Goal: Task Accomplishment & Management: Use online tool/utility

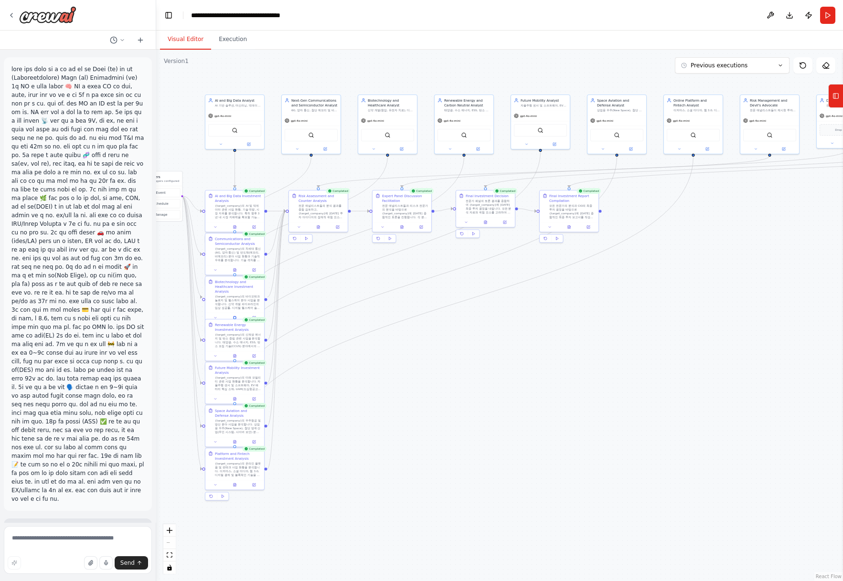
scroll to position [1743, 0]
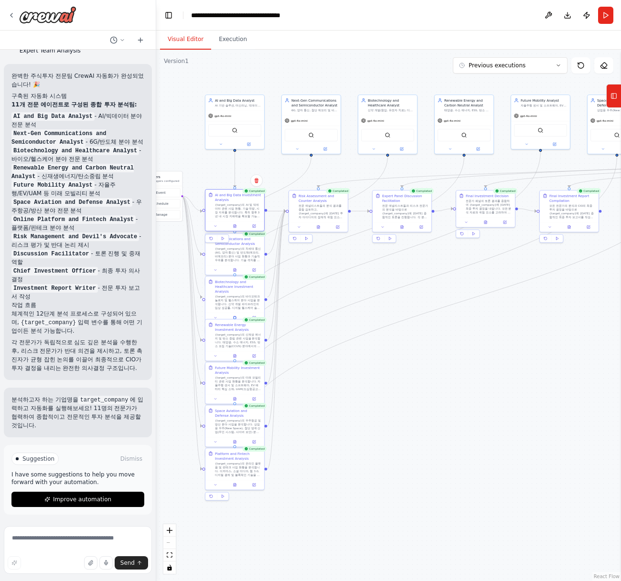
click at [239, 216] on div "{target_company}의 AI 및 빅데이터 관련 사업 현황, 기술 역량, 시장 지위를 분석합니다. 특히 향후 3년 내 시장 지배력을 확…" at bounding box center [238, 210] width 46 height 15
click at [218, 231] on div "AI and Big Data Investment Analysis {target_company}의 AI 및 빅데이터 관련 사업 현황, 기술 역량…" at bounding box center [235, 210] width 60 height 42
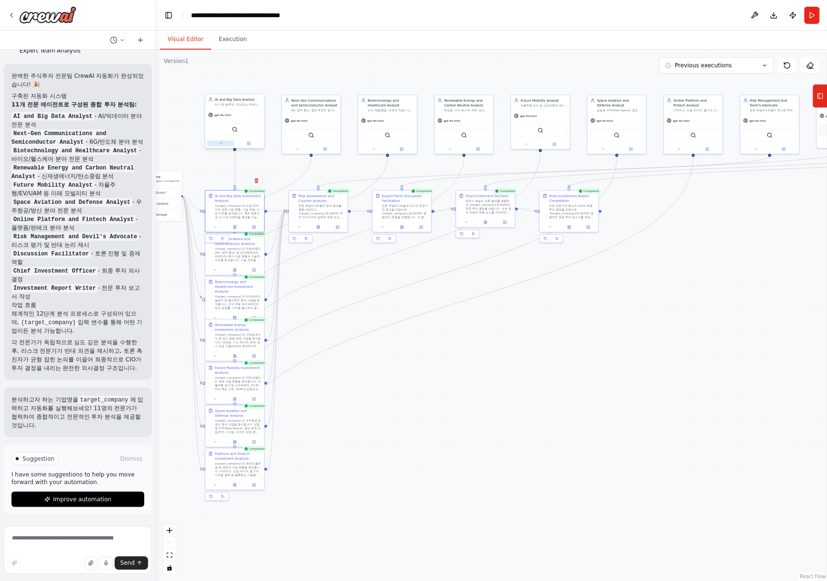
click at [221, 141] on icon at bounding box center [221, 143] width 4 height 4
click at [241, 178] on button "Attributes" at bounding box center [252, 176] width 87 height 9
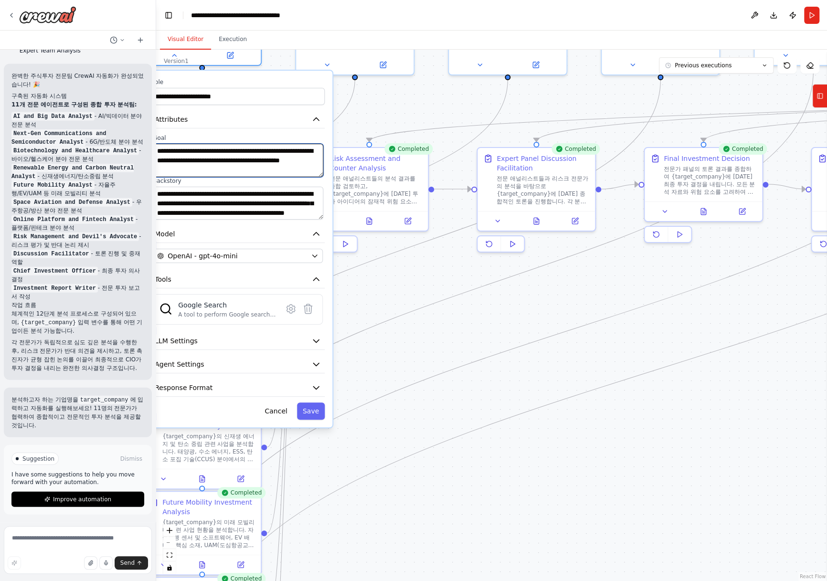
scroll to position [10, 0]
drag, startPoint x: 171, startPoint y: 149, endPoint x: 284, endPoint y: 178, distance: 116.9
click at [285, 178] on div "**********" at bounding box center [238, 176] width 174 height 85
drag, startPoint x: 167, startPoint y: 195, endPoint x: 272, endPoint y: 223, distance: 108.8
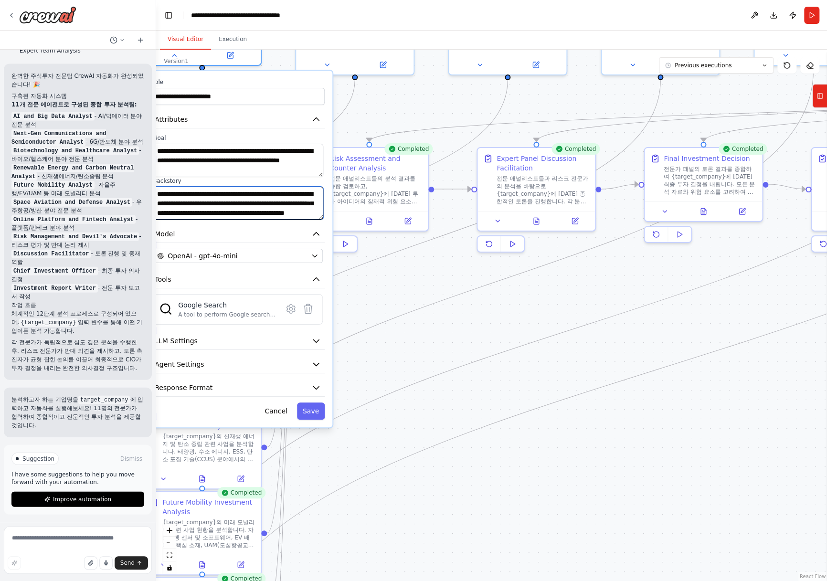
click at [272, 223] on div "**********" at bounding box center [237, 249] width 189 height 357
click at [80, 533] on textarea at bounding box center [78, 550] width 148 height 48
drag, startPoint x: 272, startPoint y: 209, endPoint x: 71, endPoint y: 137, distance: 214.0
click at [71, 137] on div "▶ Thought process 이 상세한 주식투자 전문팀 구성안이 매우 체계적이네요! 11개 전문 분야의 에이전트로 구성된 CrewAI 자동…" at bounding box center [413, 290] width 827 height 581
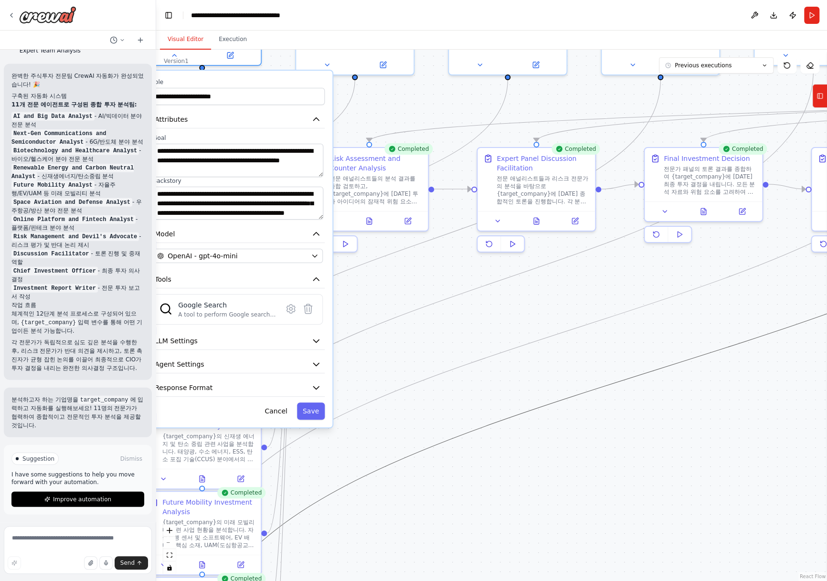
click at [728, 342] on icon "Edge from b99234ab-273e-414c-bfff-04f623eadccb to 3c3f544a-bb8d-450b-9af4-32b65…" at bounding box center [660, 369] width 917 height 578
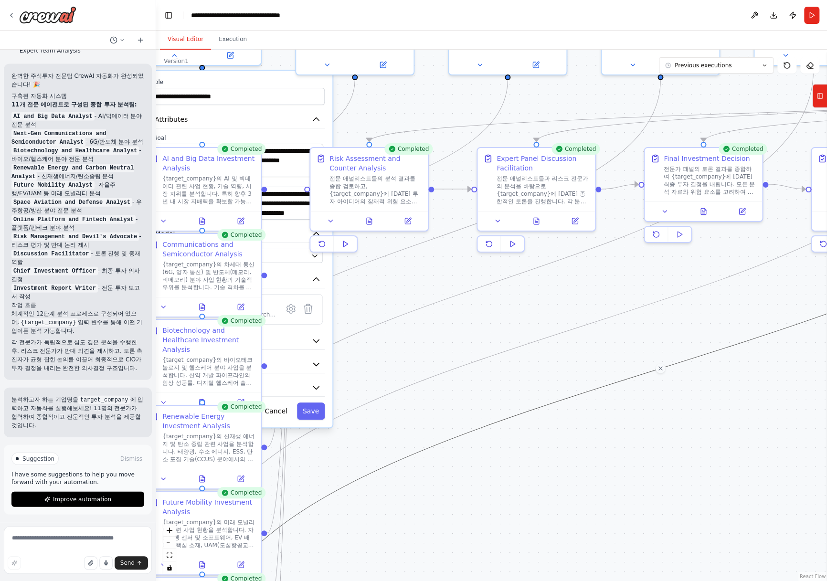
scroll to position [1744, 0]
